Goal: Task Accomplishment & Management: Manage account settings

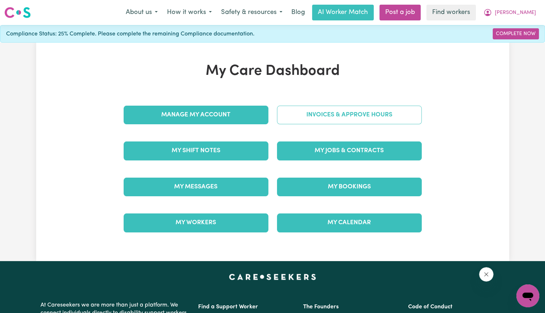
click at [360, 122] on link "Invoices & Approve Hours" at bounding box center [349, 115] width 145 height 19
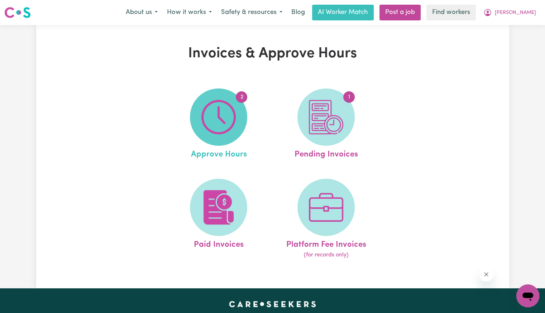
click at [235, 115] on img at bounding box center [219, 117] width 34 height 34
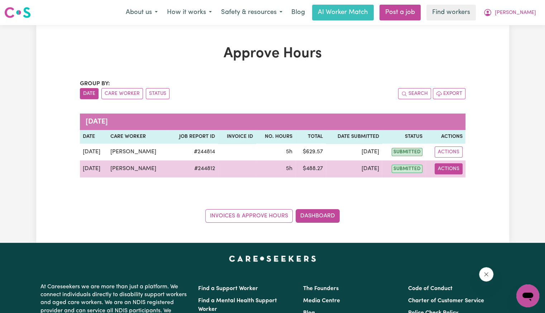
click at [458, 169] on button "Actions" at bounding box center [449, 169] width 28 height 11
click at [459, 185] on link "View Job Report" at bounding box center [465, 185] width 61 height 14
select select "pm"
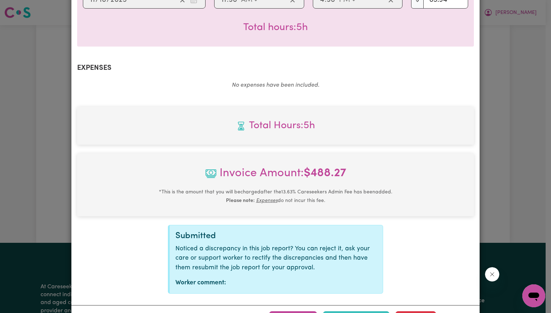
scroll to position [249, 0]
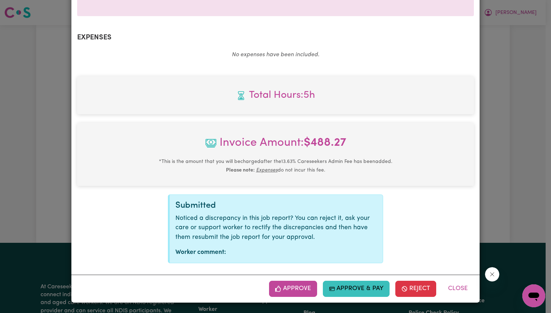
click at [292, 290] on button "Approve" at bounding box center [293, 289] width 48 height 16
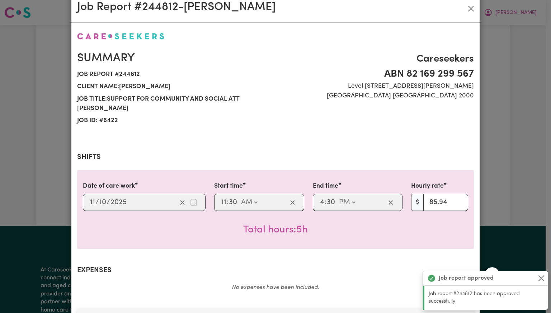
scroll to position [0, 0]
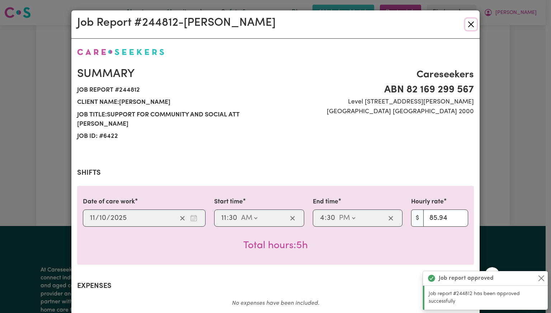
click at [466, 26] on button "Close" at bounding box center [470, 24] width 11 height 11
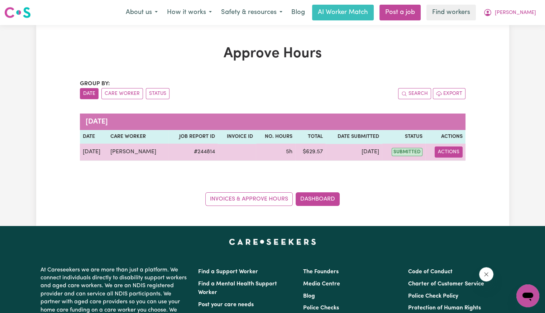
click at [439, 153] on button "Actions" at bounding box center [449, 152] width 28 height 11
click at [446, 164] on span "View job report 244814" at bounding box center [444, 168] width 6 height 9
select select "pm"
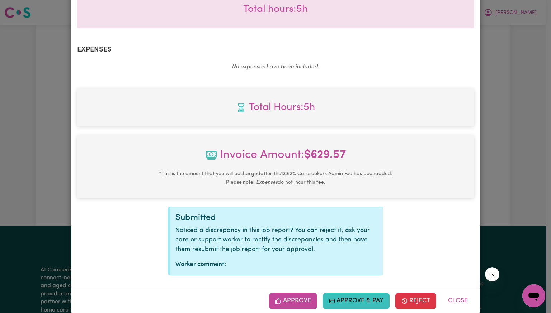
scroll to position [249, 0]
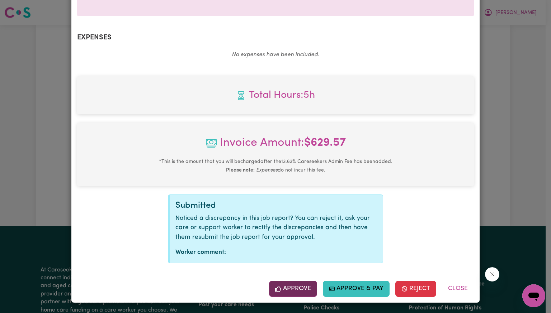
click at [292, 288] on button "Approve" at bounding box center [293, 289] width 48 height 16
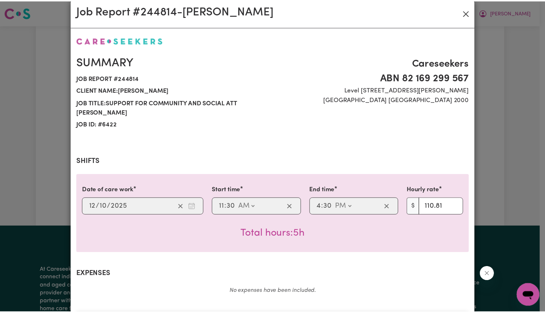
scroll to position [0, 0]
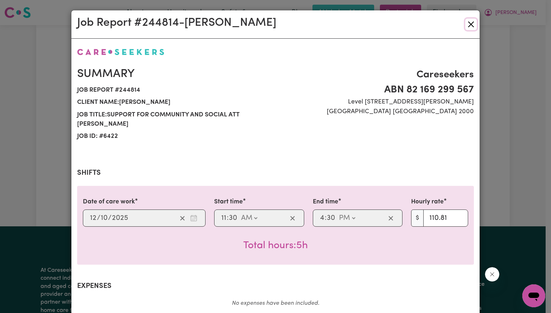
click at [469, 26] on button "Close" at bounding box center [470, 24] width 11 height 11
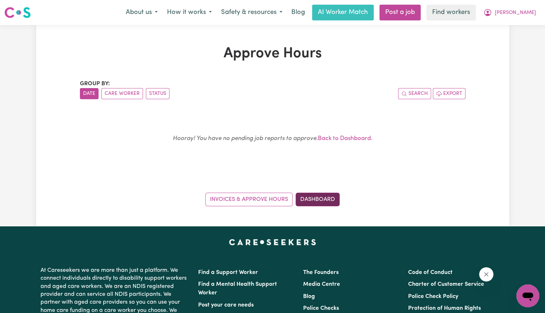
click at [327, 201] on link "Dashboard" at bounding box center [318, 200] width 44 height 14
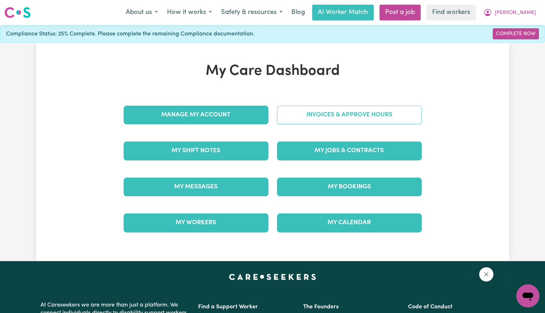
click at [338, 119] on link "Invoices & Approve Hours" at bounding box center [349, 115] width 145 height 19
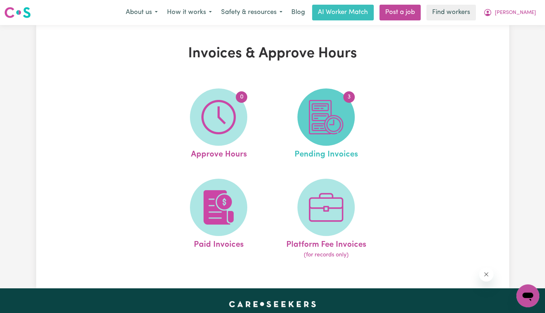
click at [336, 113] on img at bounding box center [326, 117] width 34 height 34
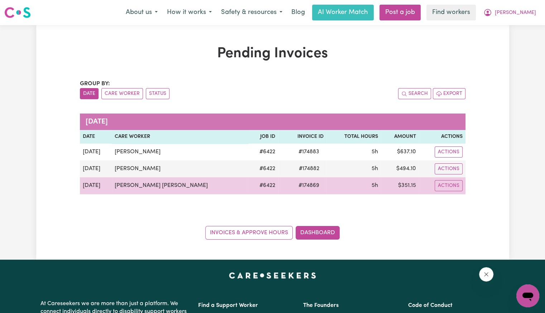
click at [294, 185] on span "# 174869" at bounding box center [308, 185] width 29 height 9
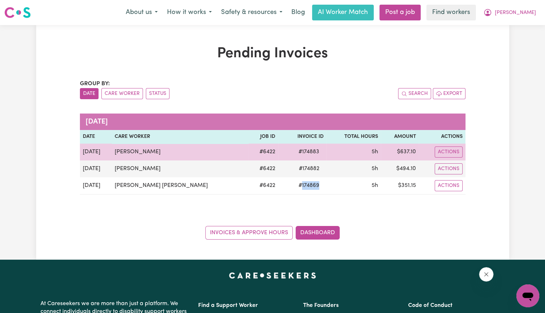
copy span "174869"
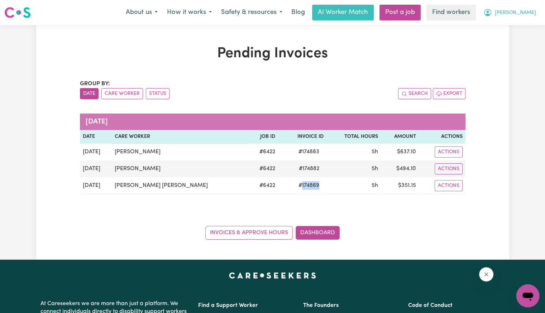
click at [525, 15] on button "[PERSON_NAME]" at bounding box center [510, 12] width 62 height 15
click at [522, 36] on link "Logout" at bounding box center [512, 41] width 57 height 14
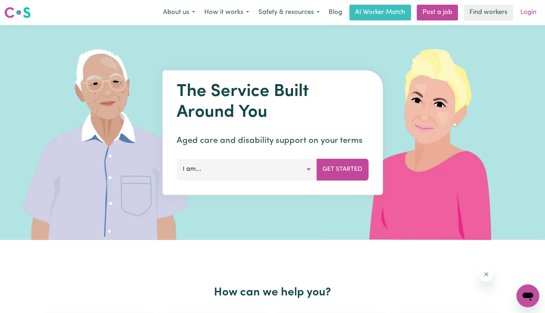
drag, startPoint x: 541, startPoint y: 15, endPoint x: 535, endPoint y: 16, distance: 5.8
click at [538, 15] on div "Menu About us How it works Safety & resources Blog AI Worker Match Post a job F…" at bounding box center [272, 12] width 545 height 16
click at [528, 15] on link "Login" at bounding box center [528, 13] width 25 height 16
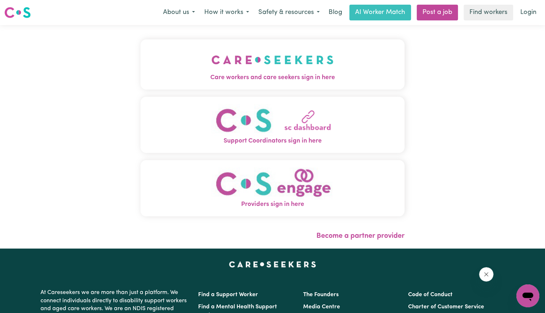
click at [220, 74] on span "Care workers and care seekers sign in here" at bounding box center [273, 77] width 264 height 9
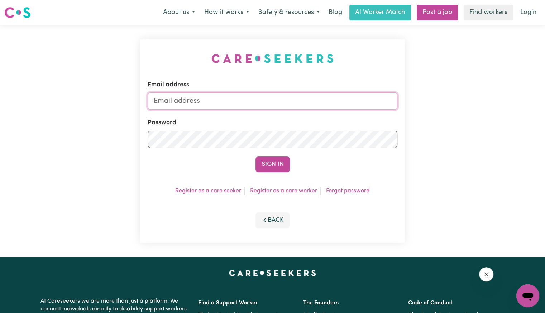
click at [237, 105] on input "Email address" at bounding box center [273, 101] width 250 height 17
type input "[EMAIL_ADDRESS][DOMAIN_NAME]"
click at [192, 148] on form "Email address [EMAIL_ADDRESS][DOMAIN_NAME] Password Sign In" at bounding box center [273, 126] width 250 height 92
click at [256, 157] on button "Sign In" at bounding box center [273, 165] width 34 height 16
